Goal: Information Seeking & Learning: Find specific page/section

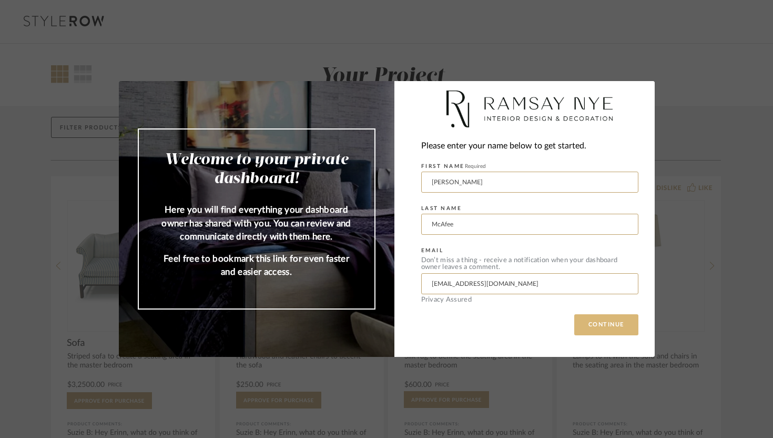
click at [604, 326] on button "CONTINUE" at bounding box center [606, 324] width 64 height 21
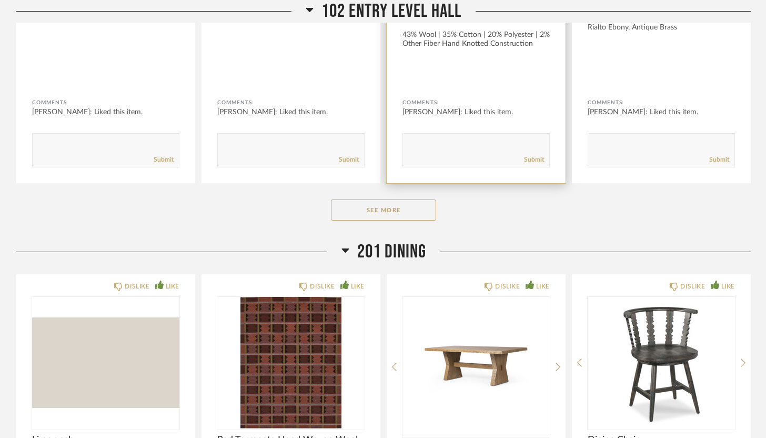
scroll to position [458, 0]
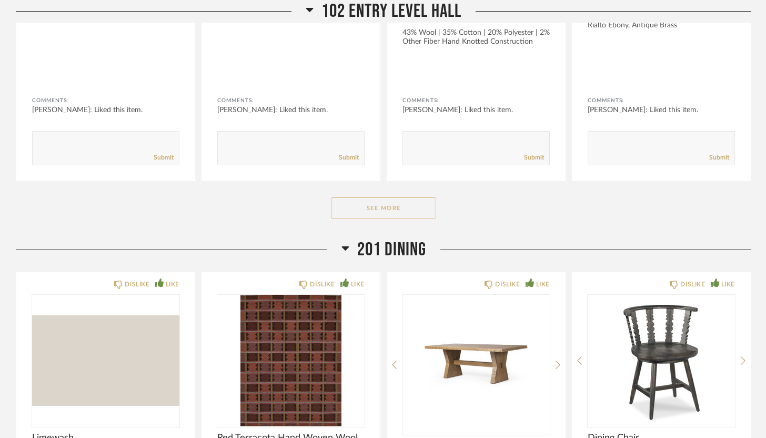
click at [386, 205] on button "See More" at bounding box center [383, 207] width 105 height 21
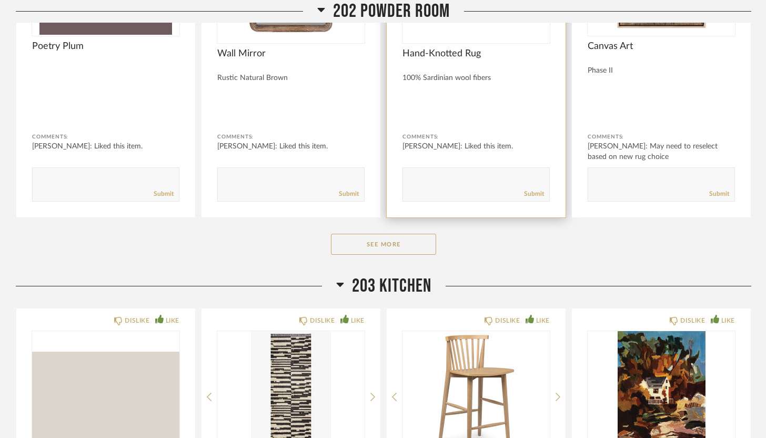
scroll to position [1580, 0]
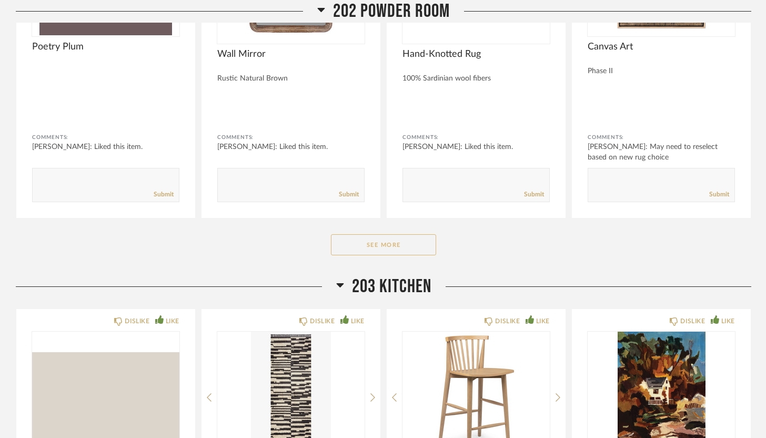
click at [392, 244] on button "See More" at bounding box center [383, 244] width 105 height 21
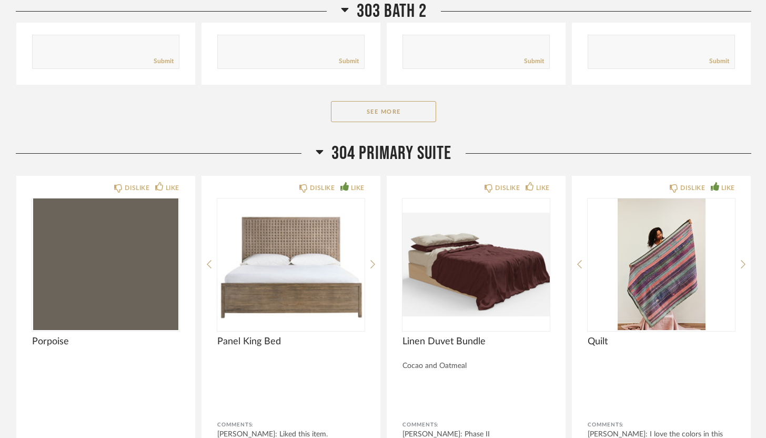
scroll to position [3723, 0]
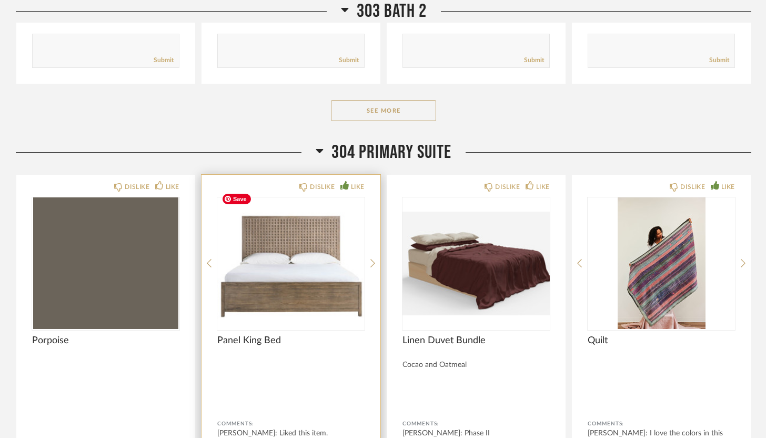
click at [307, 258] on div at bounding box center [290, 263] width 147 height 132
click at [372, 262] on icon at bounding box center [372, 266] width 5 height 9
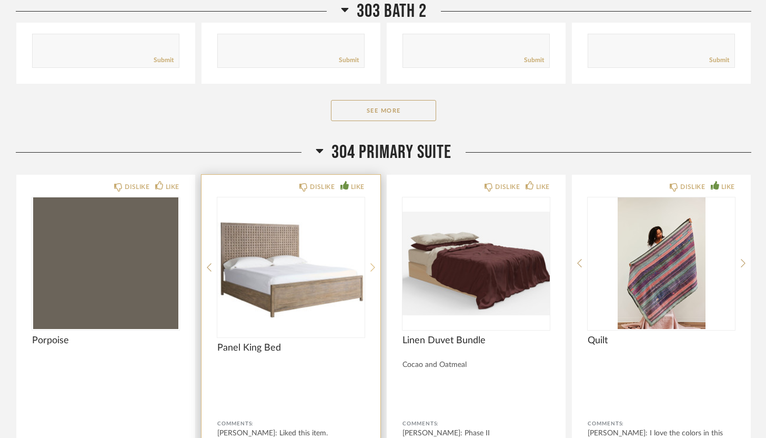
click at [372, 262] on icon at bounding box center [372, 266] width 5 height 9
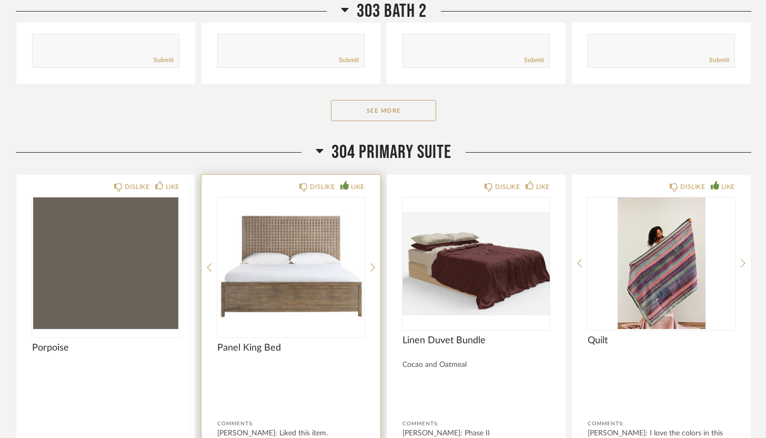
click at [202, 252] on div "DISLIKE LIKE Panel King Bed Comments: [PERSON_NAME]: Liked this item. Submit" at bounding box center [290, 339] width 179 height 329
click at [264, 272] on img "0" at bounding box center [290, 263] width 147 height 132
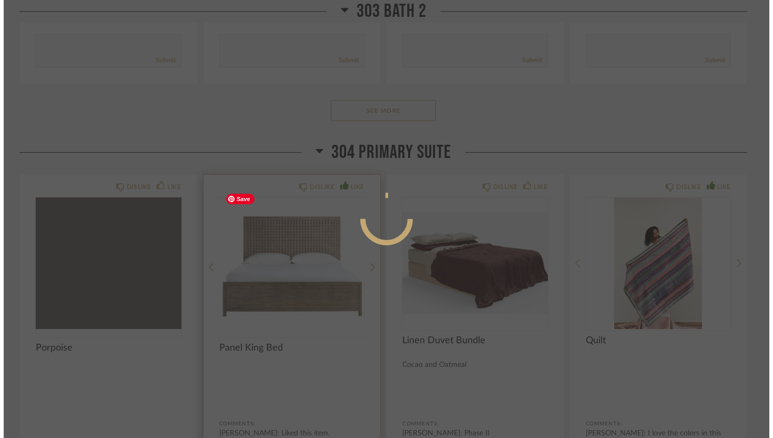
scroll to position [0, 0]
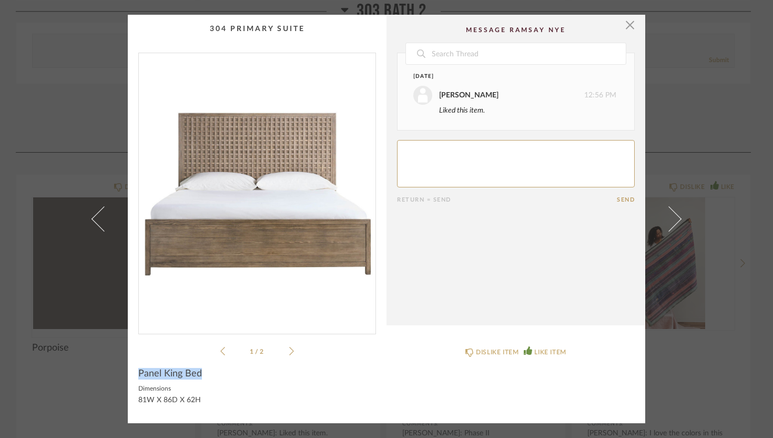
drag, startPoint x: 203, startPoint y: 375, endPoint x: 136, endPoint y: 370, distance: 66.4
click at [138, 370] on div "Panel King Bed" at bounding box center [257, 374] width 238 height 12
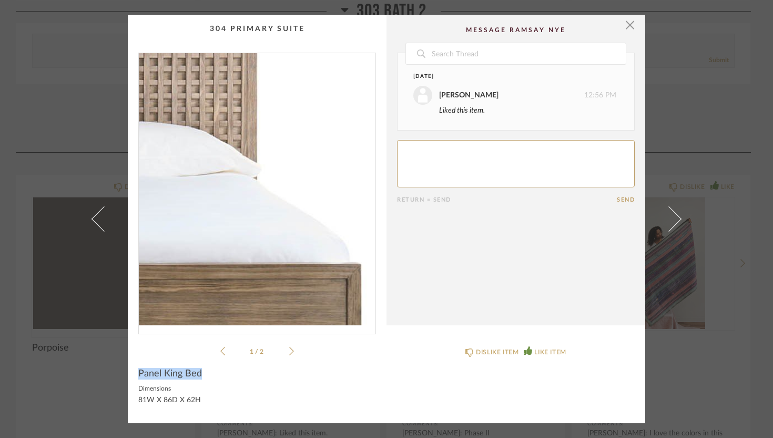
copy span "Panel King Bed"
